Goal: Information Seeking & Learning: Learn about a topic

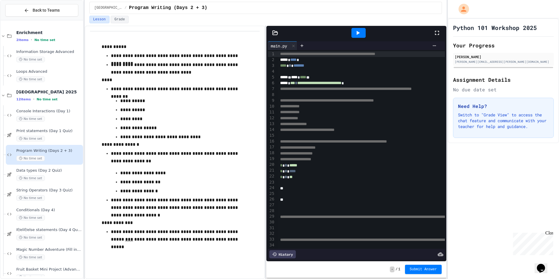
click at [3, 255] on div at bounding box center [3, 254] width 0 height 20
